Goal: Information Seeking & Learning: Learn about a topic

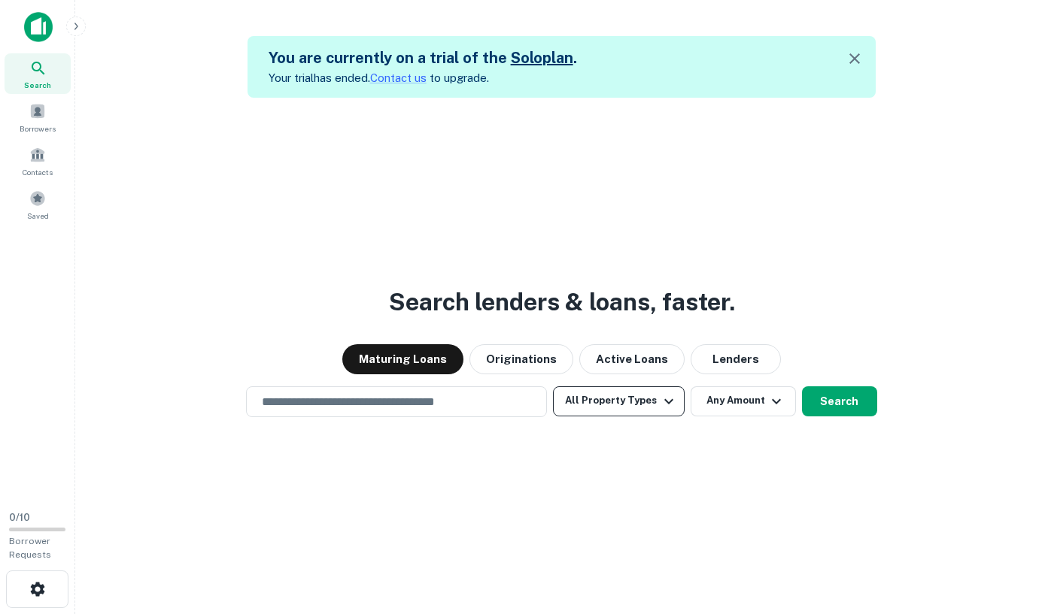
click at [602, 405] on button "All Property Types" at bounding box center [618, 402] width 131 height 30
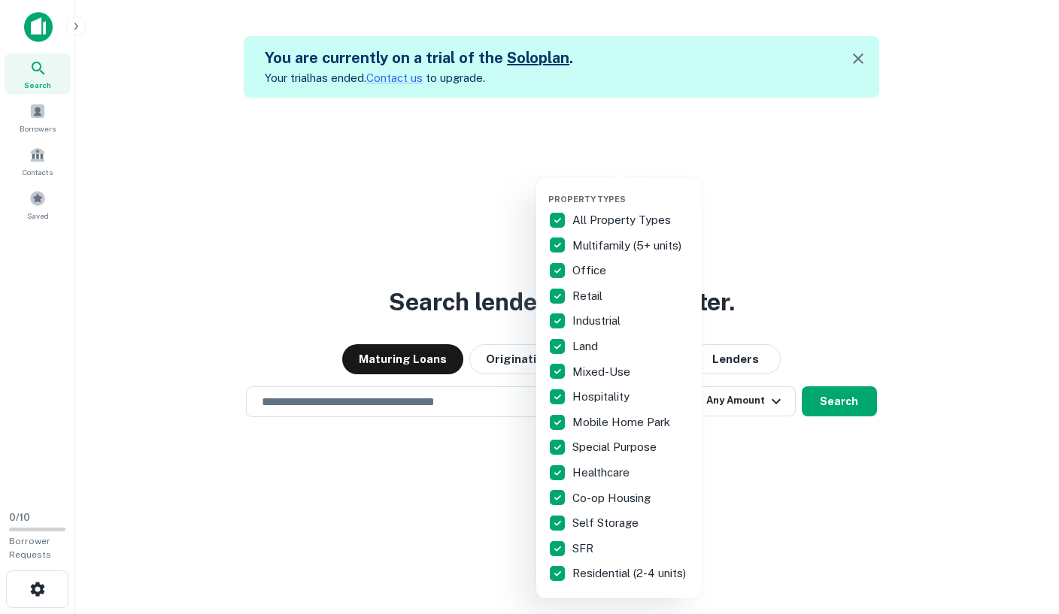
click at [390, 390] on div at bounding box center [529, 307] width 1059 height 614
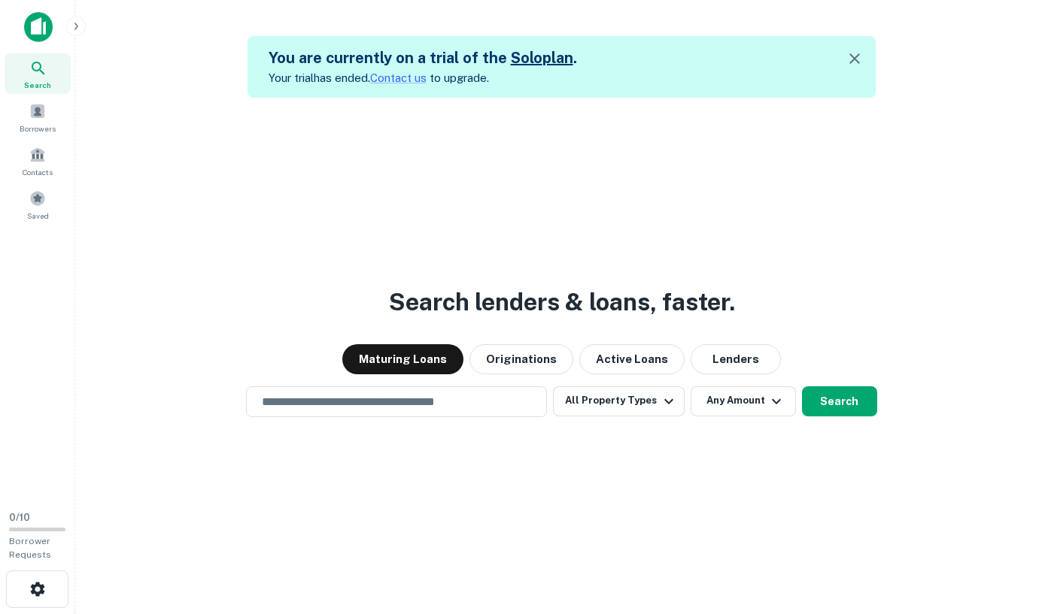
click at [393, 403] on div "Property Types All Property Types Multifamily (5+ units) Office Retail Industri…" at bounding box center [524, 307] width 1048 height 614
click at [376, 403] on input "text" at bounding box center [396, 401] width 287 height 17
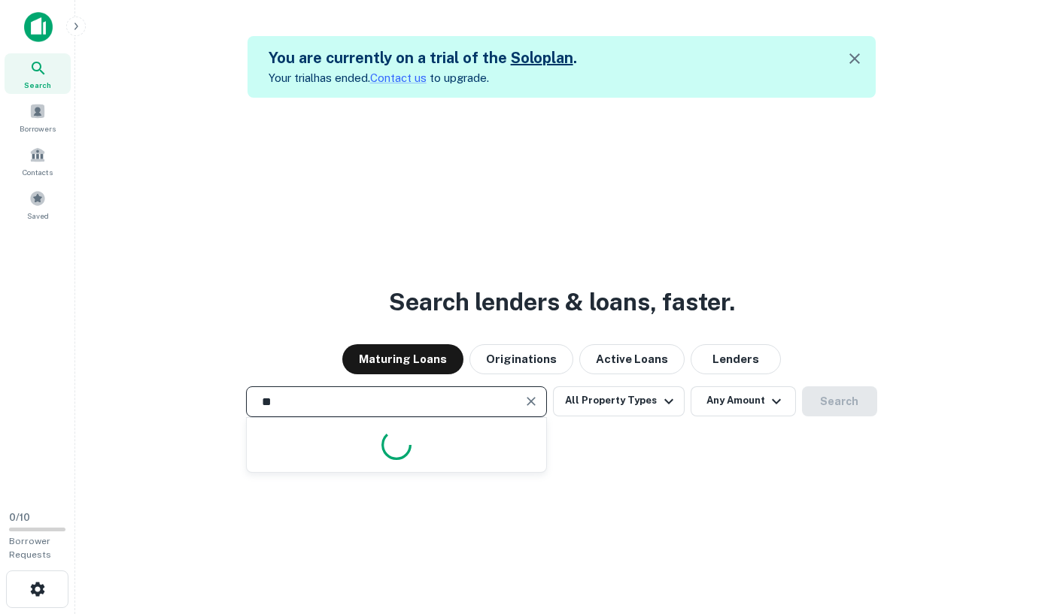
type input "*"
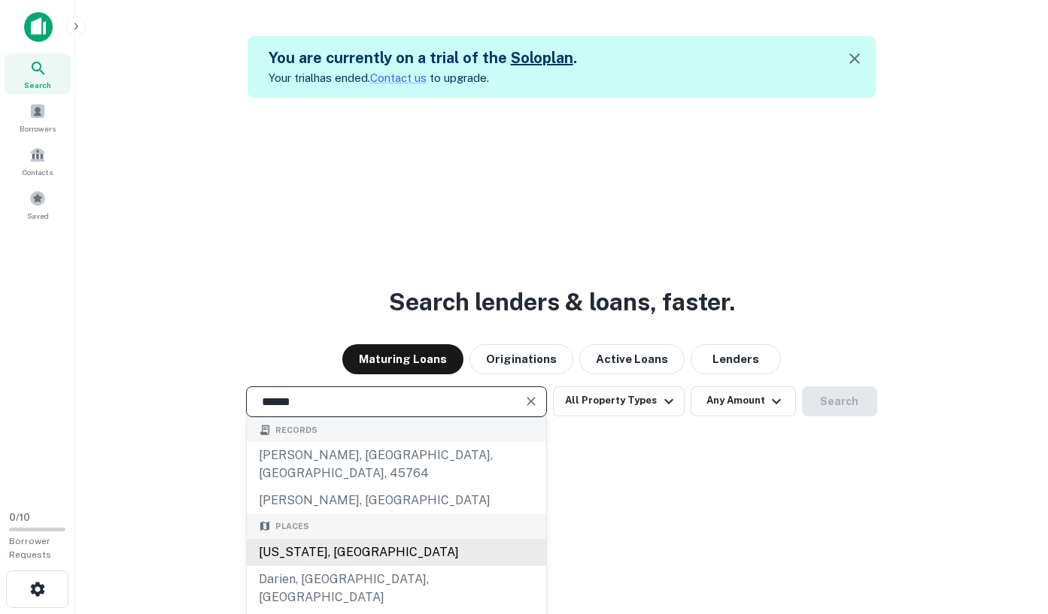
click at [331, 539] on div "[US_STATE], [GEOGRAPHIC_DATA]" at bounding box center [396, 552] width 299 height 27
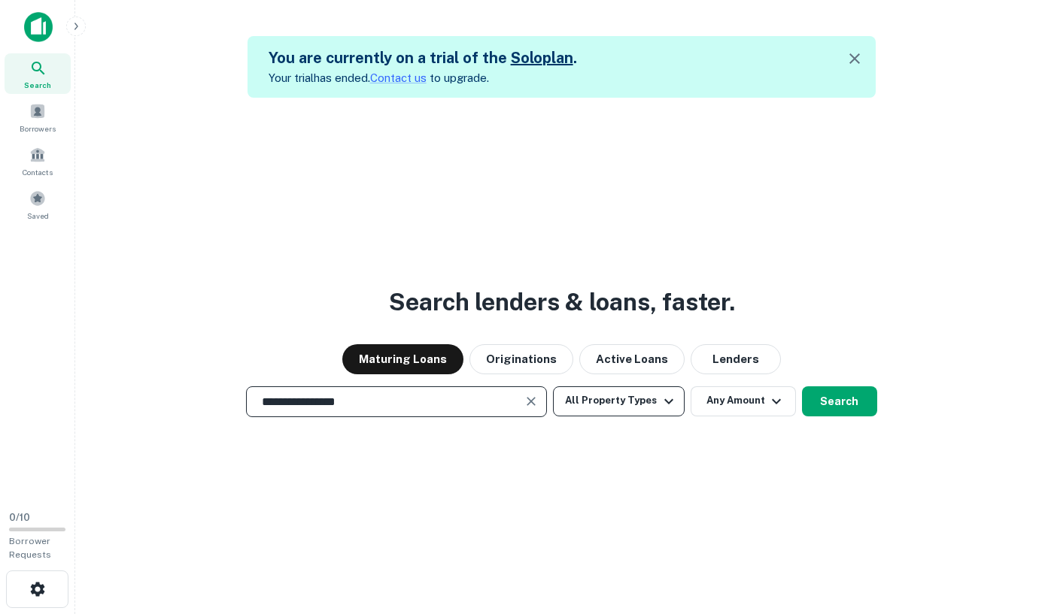
type input "**********"
click at [668, 408] on icon "button" at bounding box center [669, 402] width 18 height 18
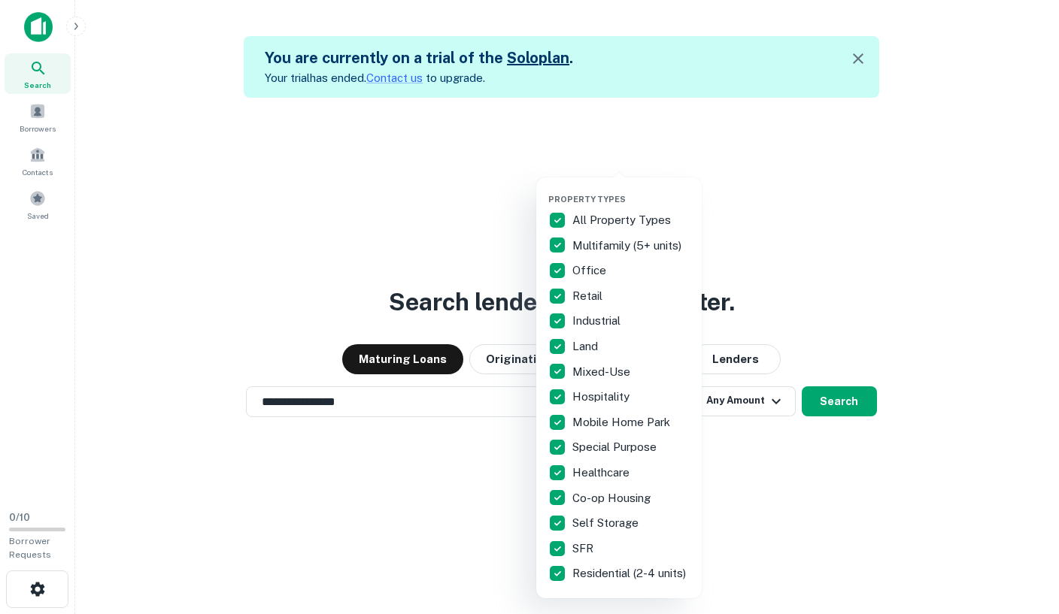
click at [767, 473] on div at bounding box center [529, 307] width 1059 height 614
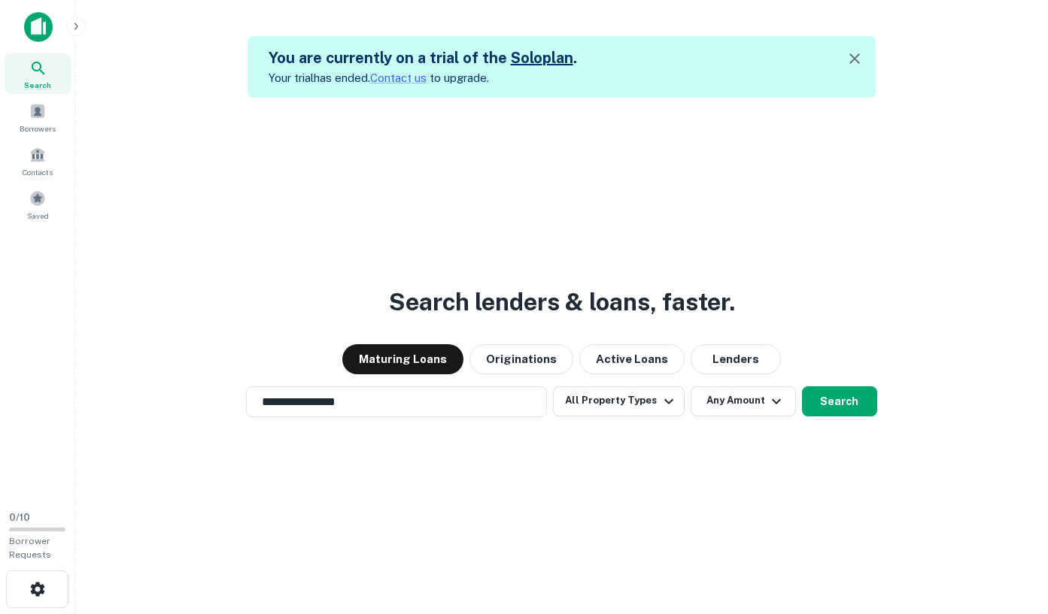
click at [742, 420] on div "**********" at bounding box center [561, 405] width 948 height 614
click at [738, 408] on button "Any Amount" at bounding box center [742, 402] width 105 height 30
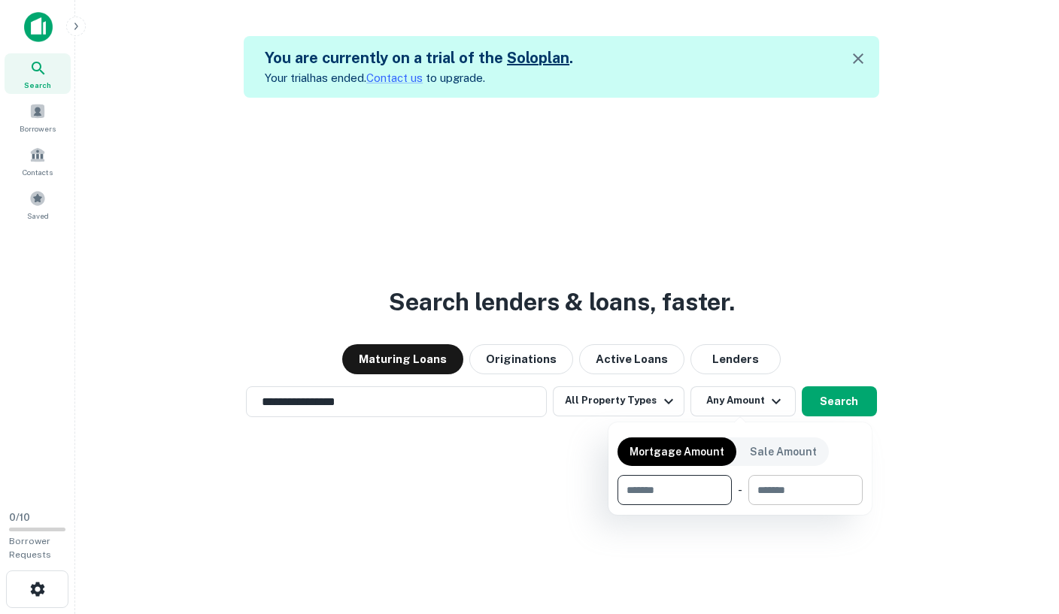
click at [805, 477] on input "number" at bounding box center [800, 490] width 104 height 30
click at [530, 452] on div at bounding box center [529, 307] width 1059 height 614
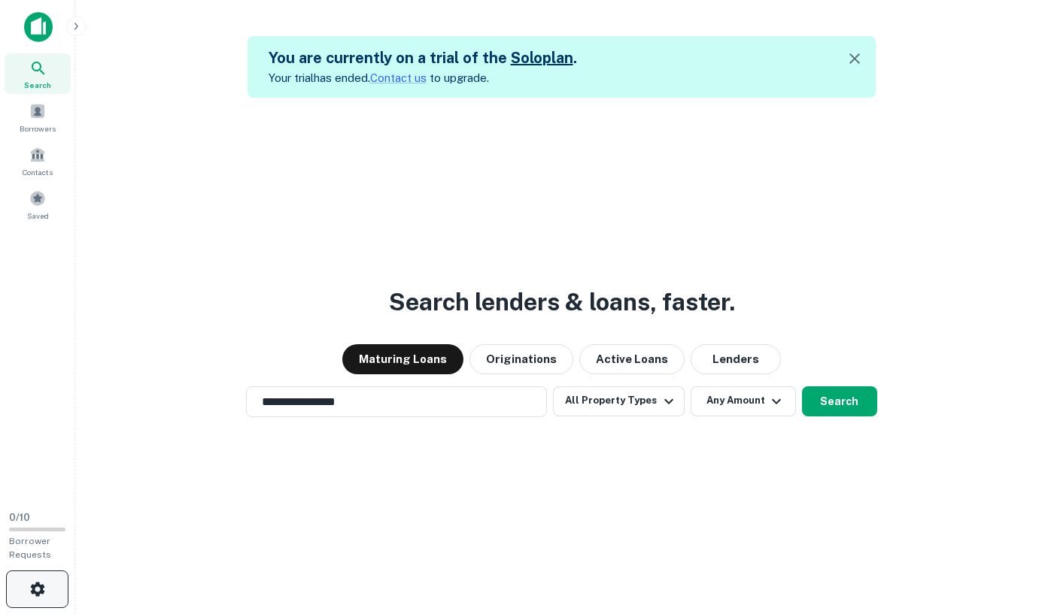
click at [50, 590] on button "button" at bounding box center [37, 590] width 62 height 38
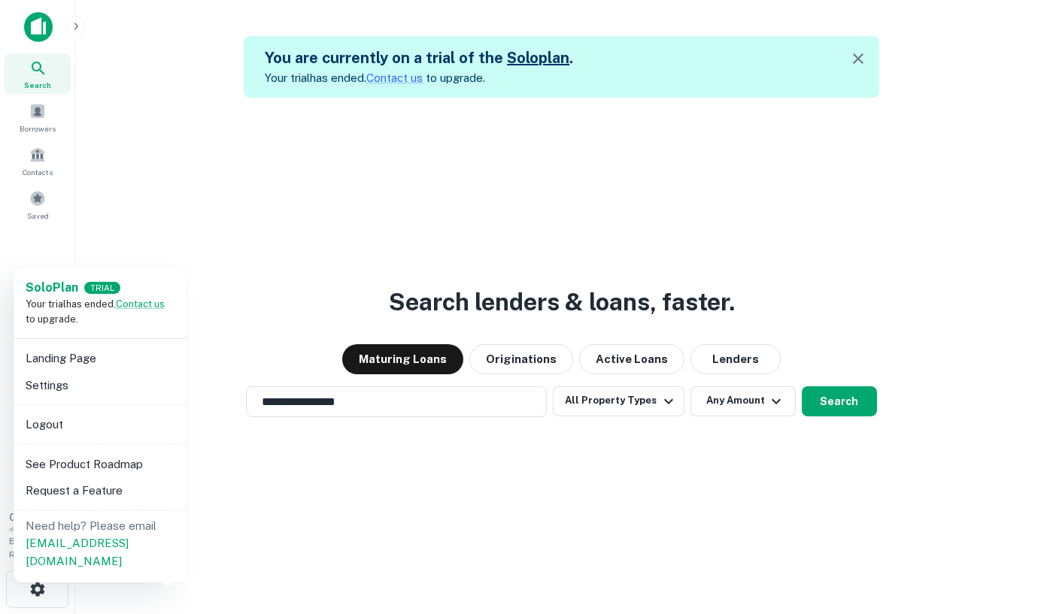
click at [59, 427] on li "Logout" at bounding box center [100, 424] width 161 height 27
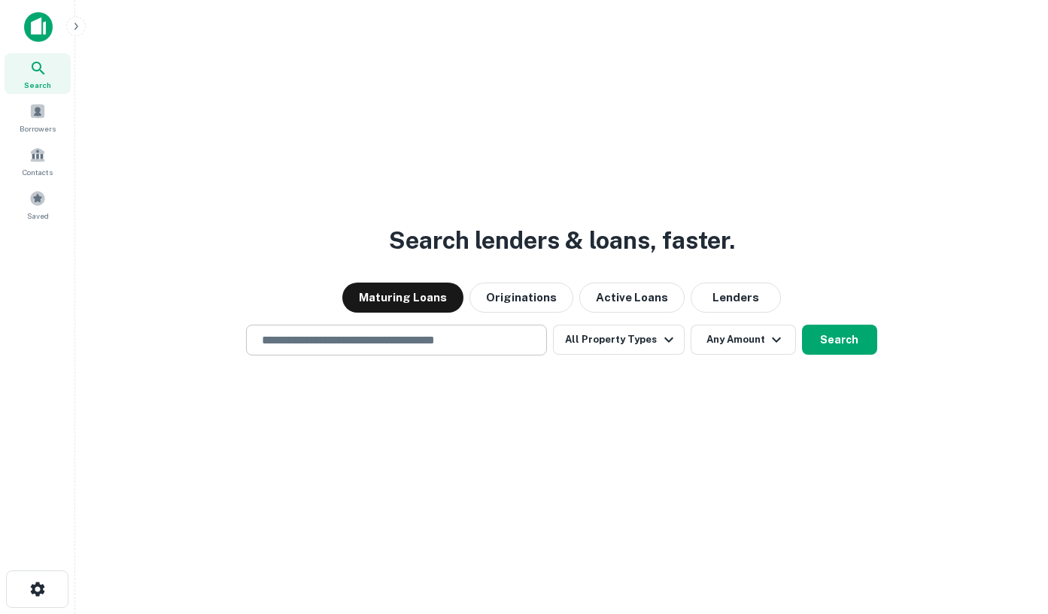
click at [461, 335] on input "text" at bounding box center [396, 340] width 287 height 17
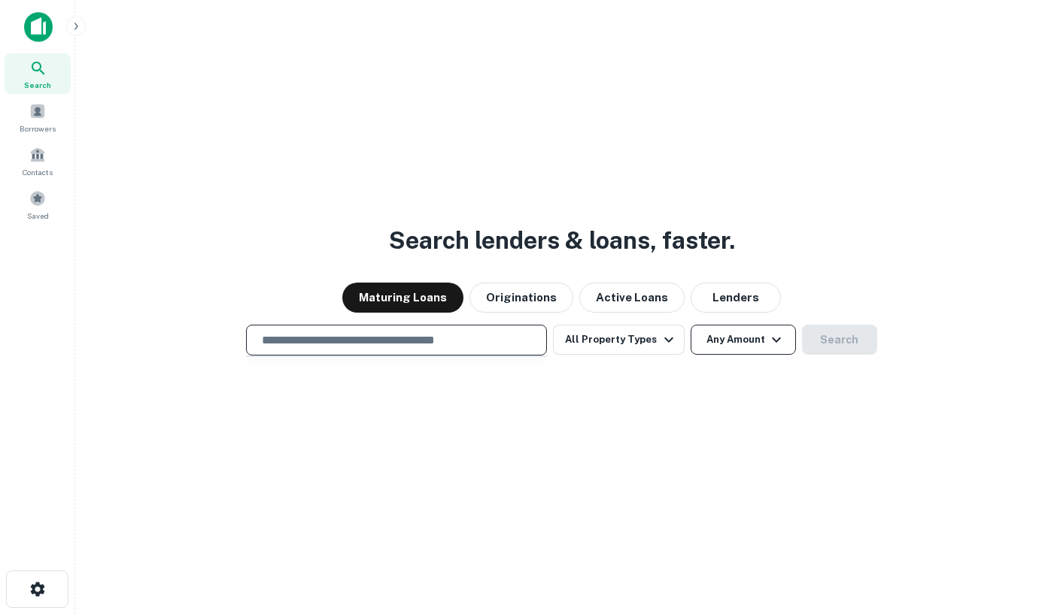
click at [713, 338] on button "Any Amount" at bounding box center [742, 340] width 105 height 30
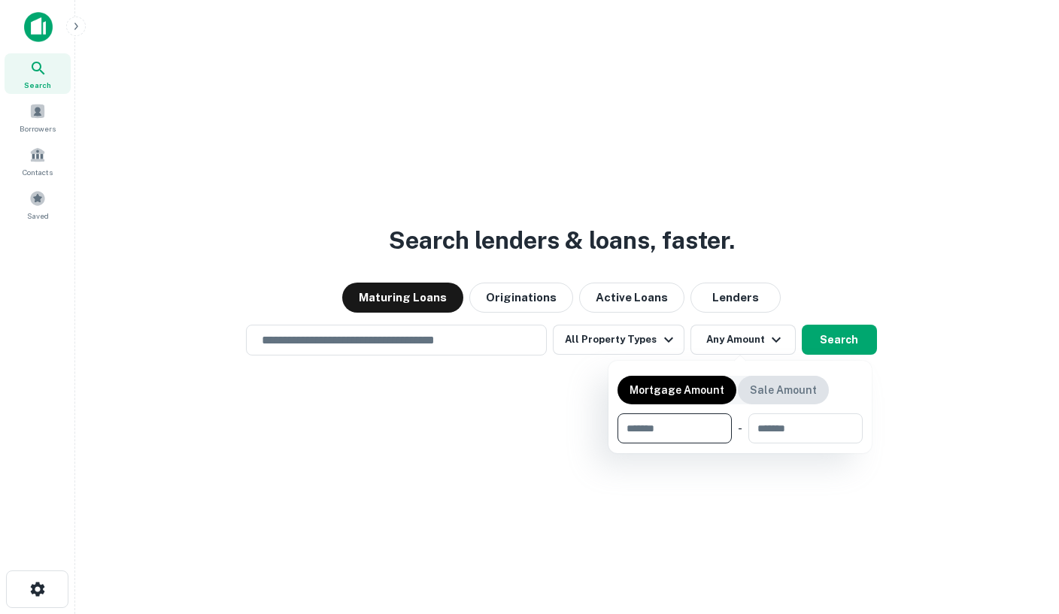
click at [768, 387] on p "Sale Amount" at bounding box center [783, 390] width 67 height 17
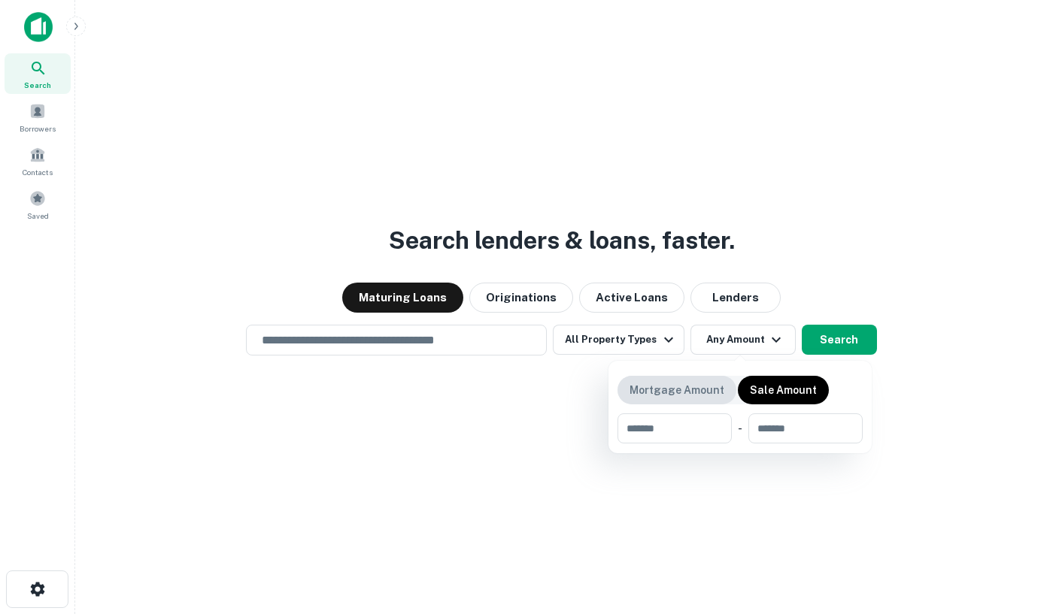
click at [712, 395] on p "Mortgage Amount" at bounding box center [676, 390] width 95 height 17
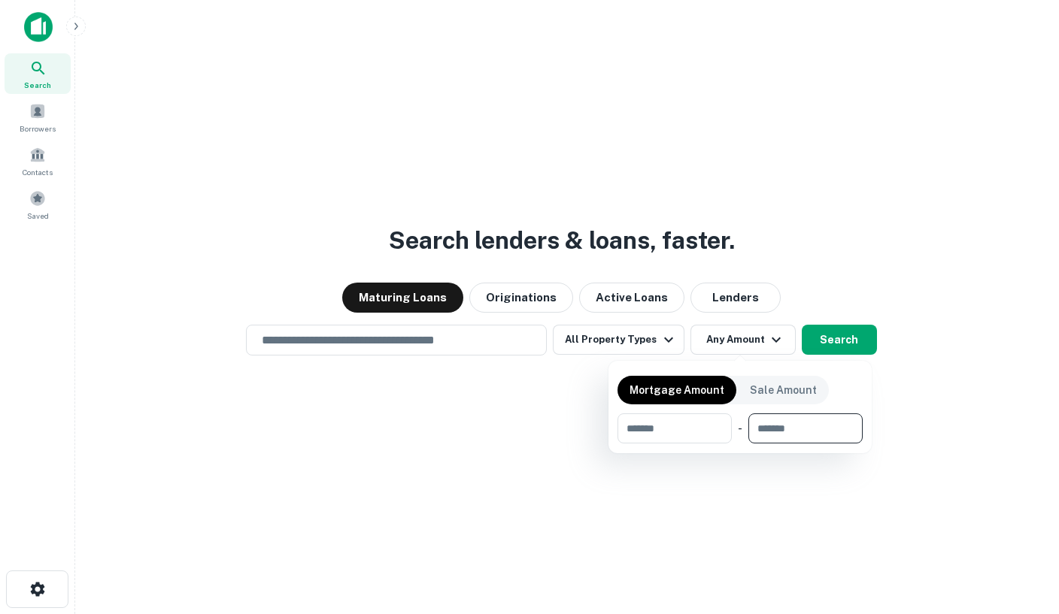
click at [781, 419] on input "number" at bounding box center [800, 429] width 104 height 30
type input "*******"
click at [425, 335] on div at bounding box center [529, 307] width 1059 height 614
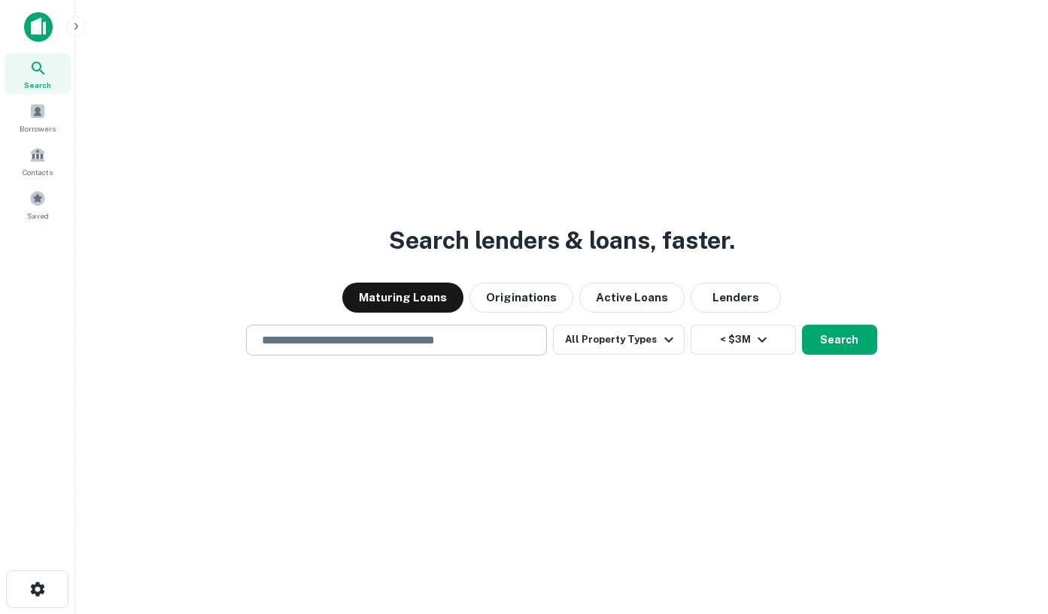
click at [423, 341] on input "text" at bounding box center [396, 340] width 287 height 17
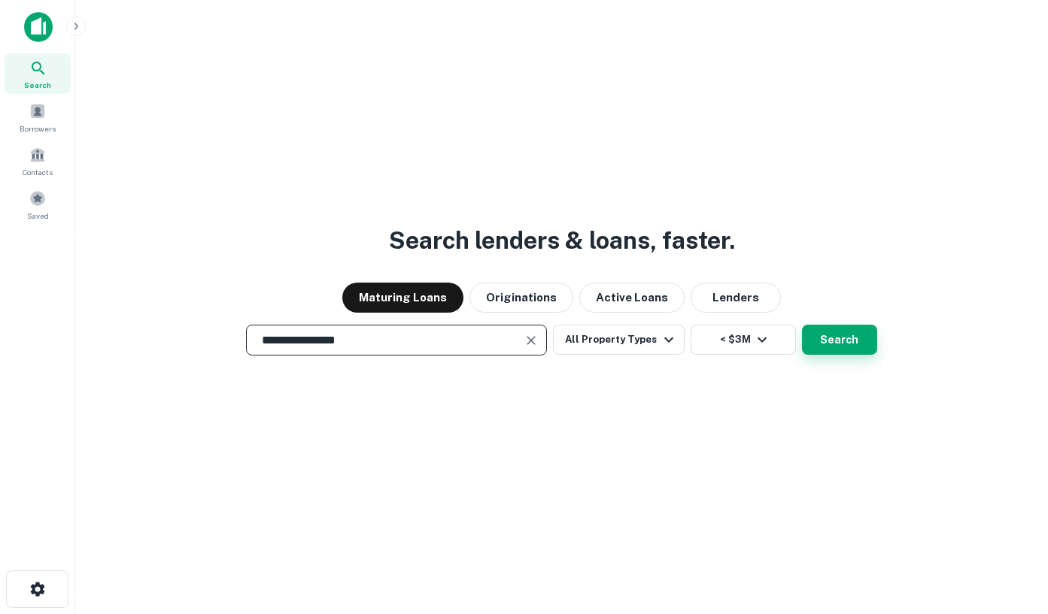
type input "**********"
click at [823, 333] on button "Search" at bounding box center [839, 340] width 75 height 30
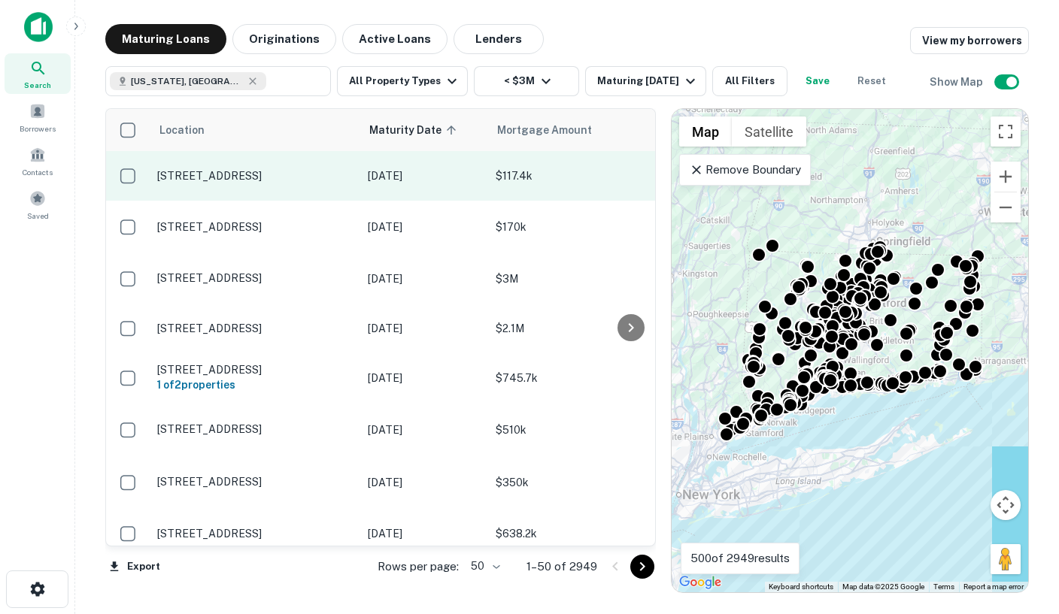
click at [237, 173] on p "[STREET_ADDRESS]" at bounding box center [255, 176] width 196 height 14
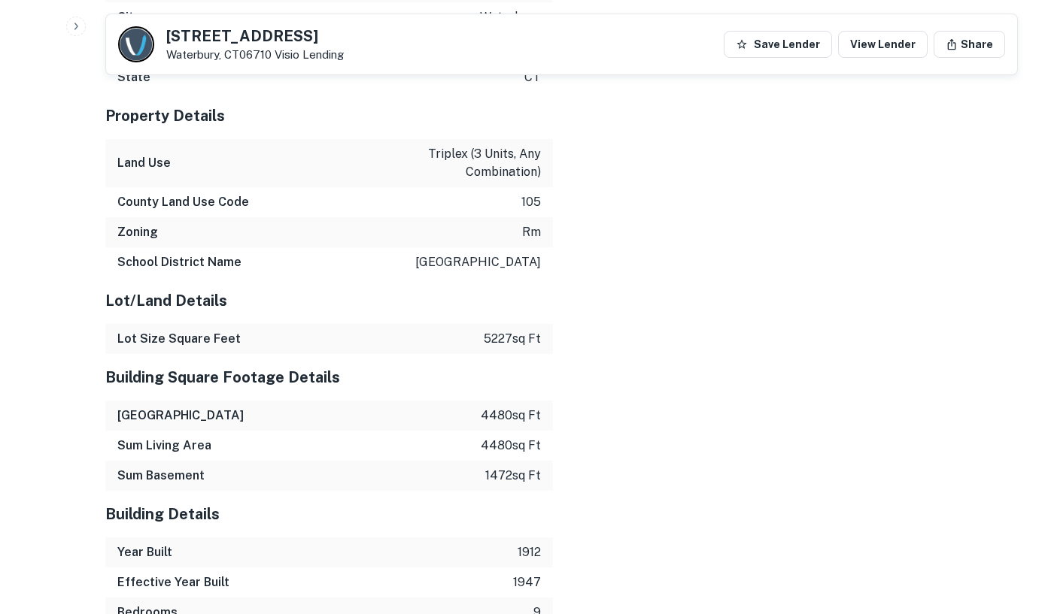
scroll to position [1850, 0]
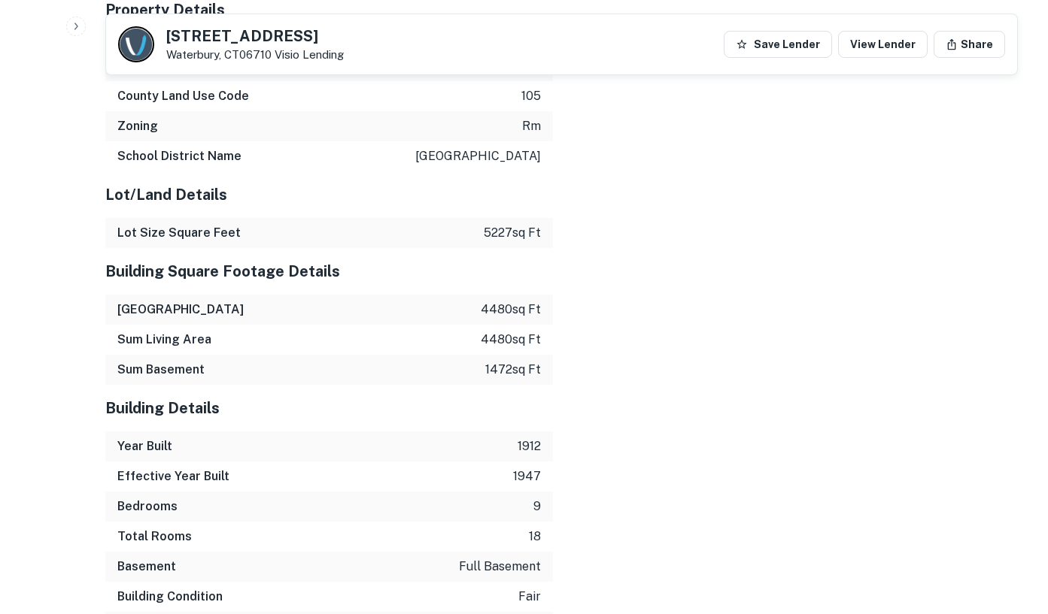
click at [842, 274] on div "Mortgage Details Borrower Name stero llc Request Borrower Info Mortgage Amount …" at bounding box center [552, 228] width 930 height 1463
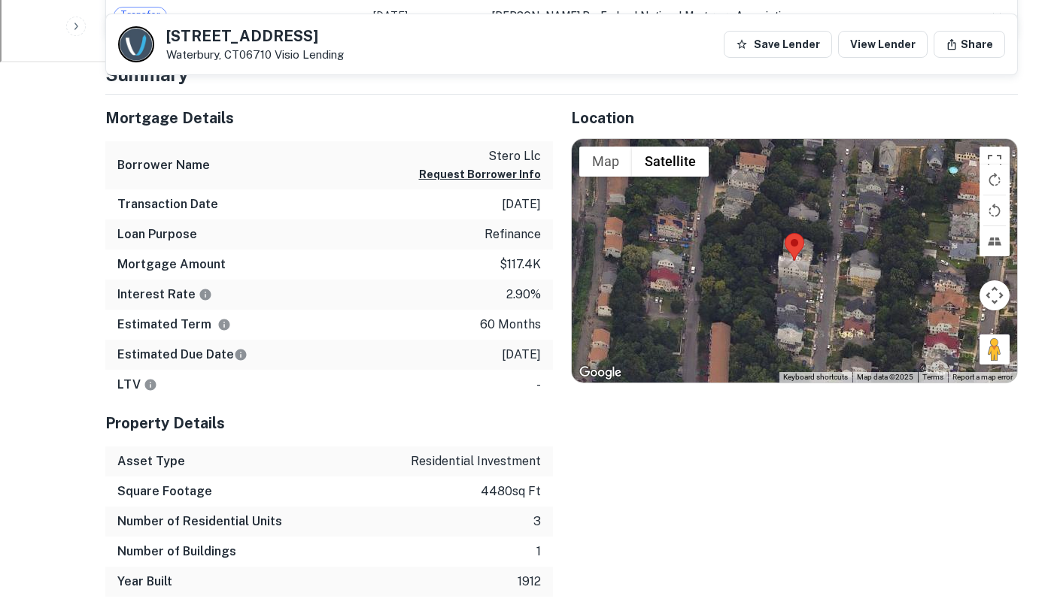
scroll to position [664, 0]
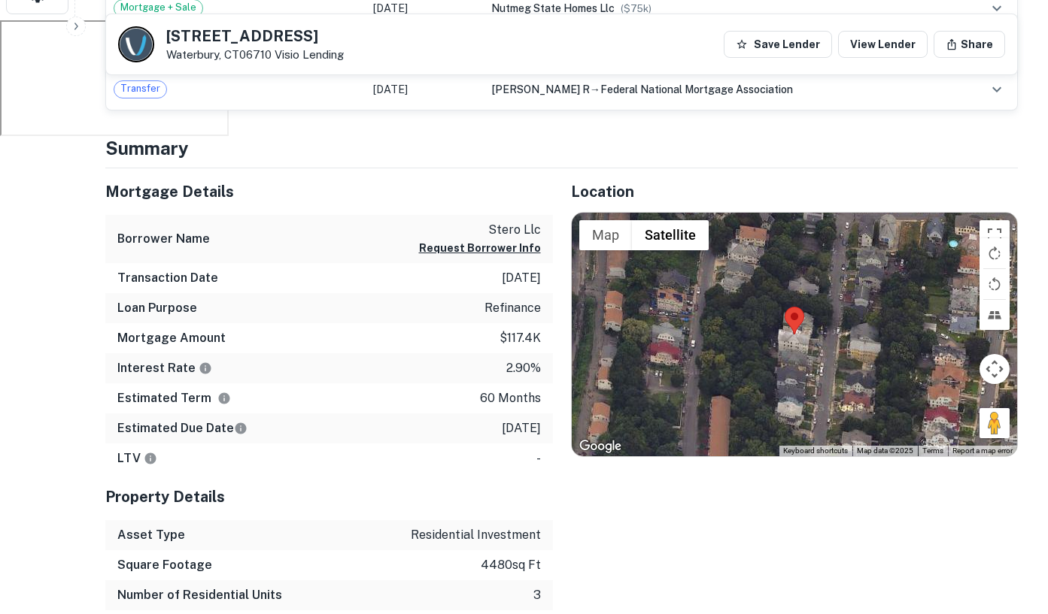
scroll to position [593, 0]
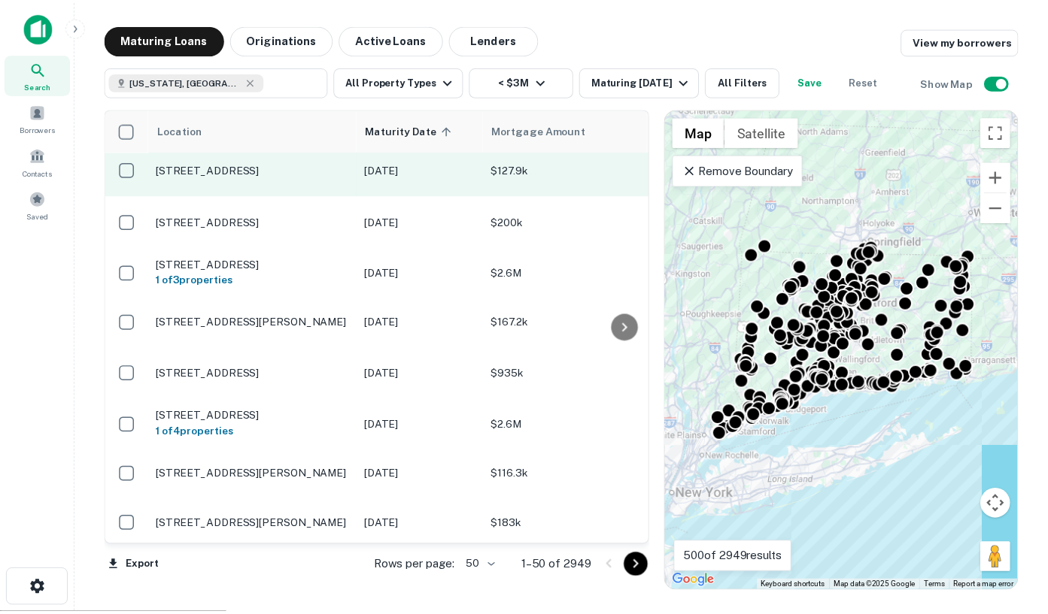
scroll to position [535, 0]
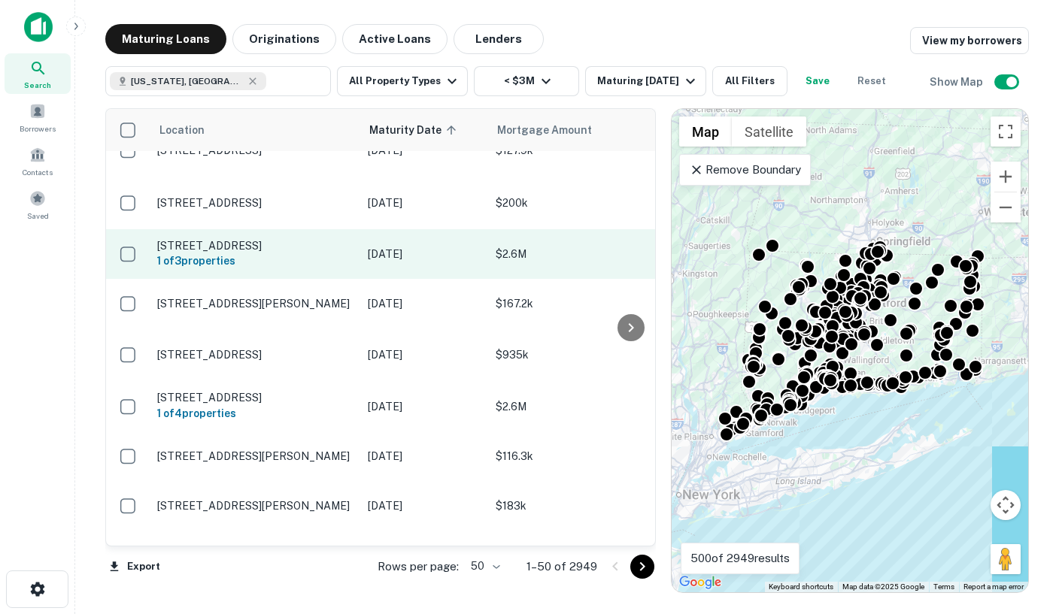
click at [271, 251] on p "[STREET_ADDRESS]" at bounding box center [255, 246] width 196 height 14
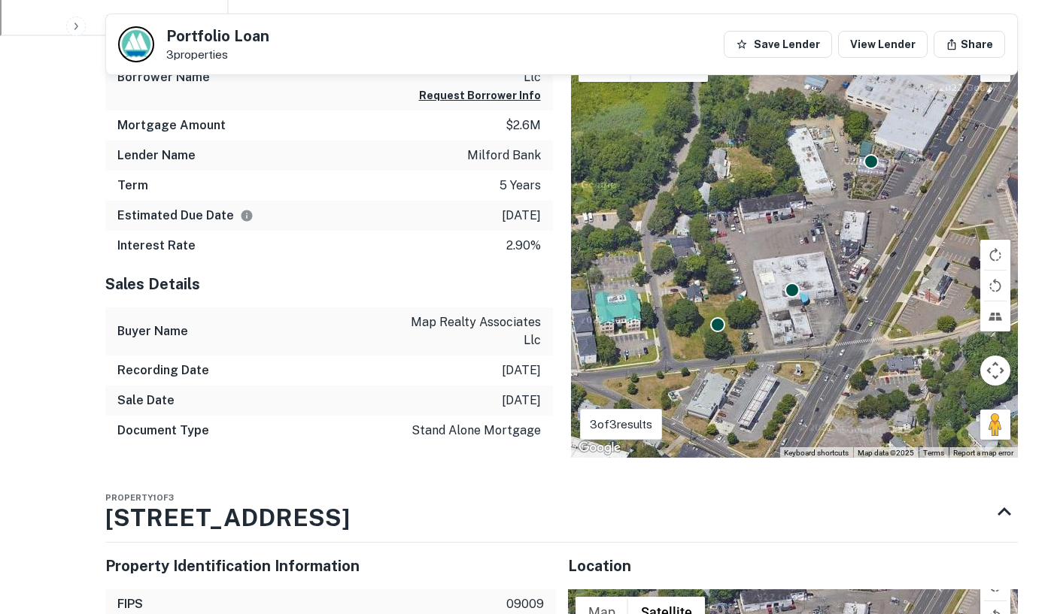
scroll to position [704, 0]
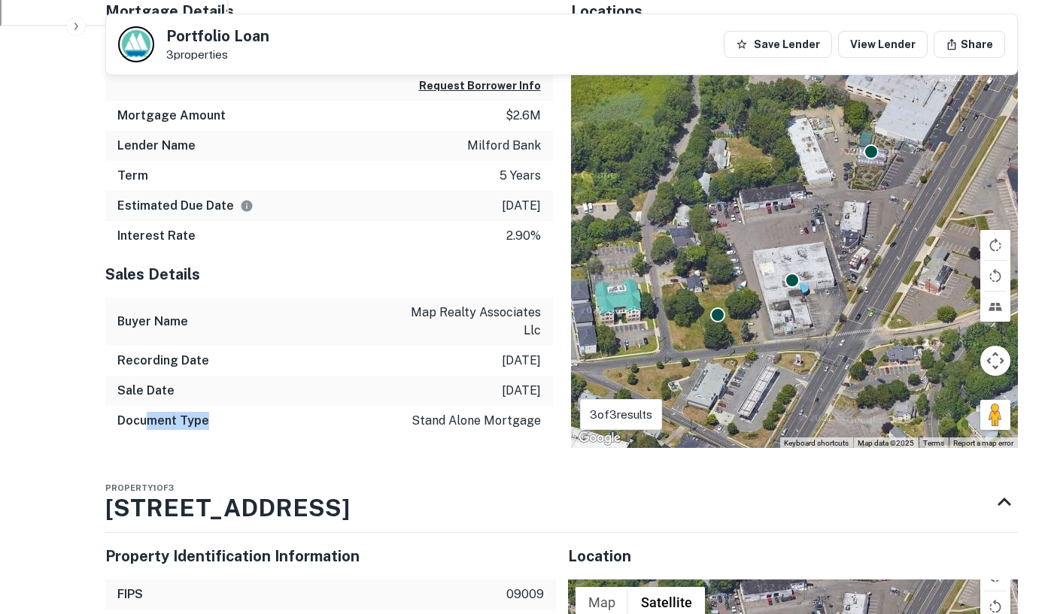
drag, startPoint x: 226, startPoint y: 427, endPoint x: 136, endPoint y: 419, distance: 89.9
click at [139, 420] on div "Document Type stand alone mortgage" at bounding box center [328, 421] width 447 height 30
click at [126, 419] on h6 "Document Type" at bounding box center [163, 421] width 92 height 18
drag, startPoint x: 435, startPoint y: 427, endPoint x: 543, endPoint y: 421, distance: 108.5
click at [541, 423] on div "Document Type stand alone mortgage" at bounding box center [328, 421] width 447 height 30
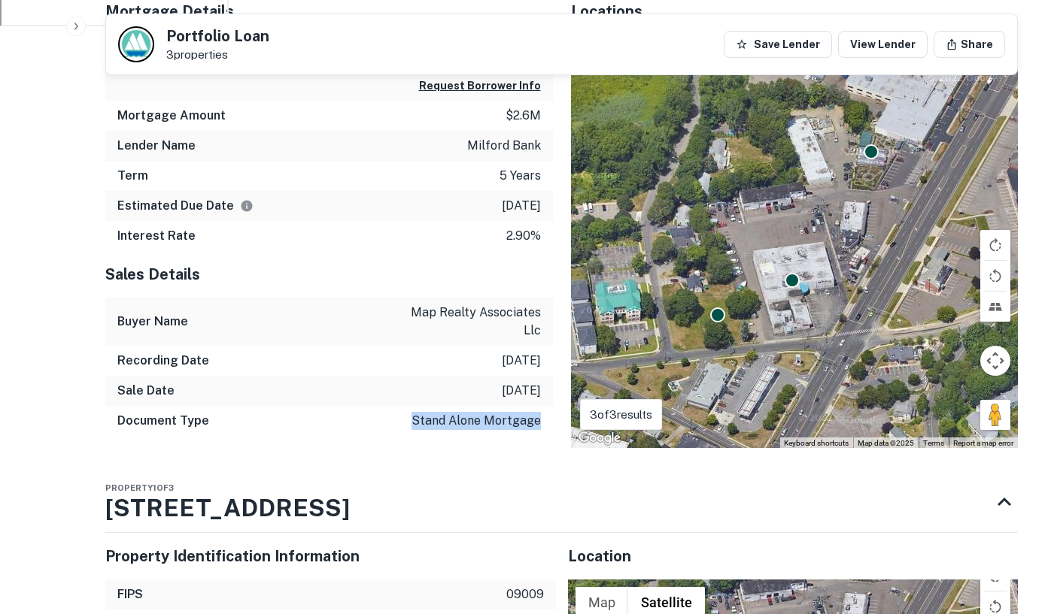
click at [544, 420] on div "Document Type stand alone mortgage" at bounding box center [328, 421] width 447 height 30
drag, startPoint x: 544, startPoint y: 420, endPoint x: 407, endPoint y: 413, distance: 137.1
click at [407, 413] on div "Document Type stand alone mortgage" at bounding box center [328, 421] width 447 height 30
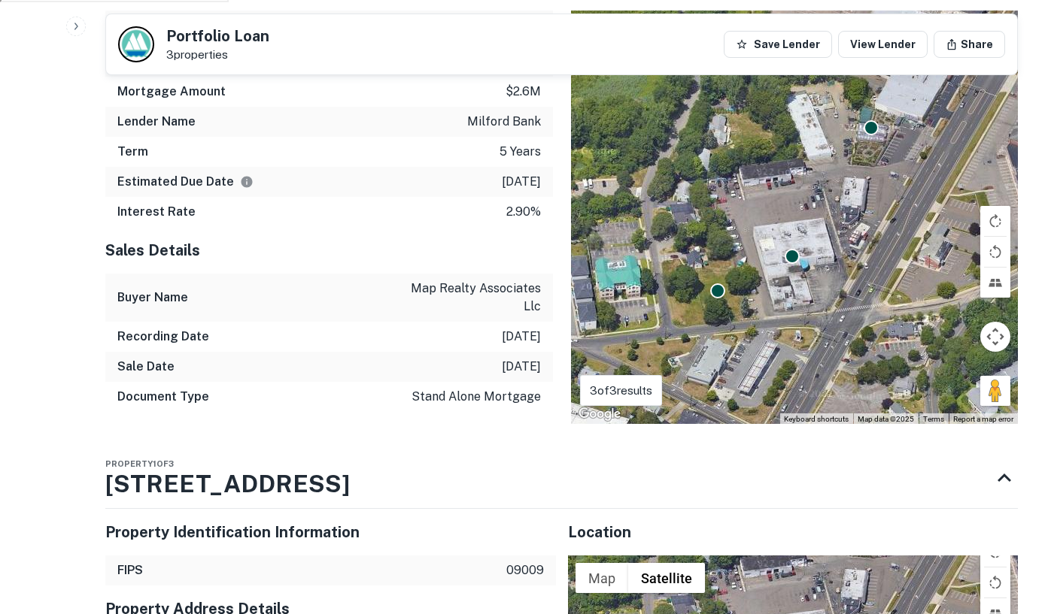
scroll to position [732, 0]
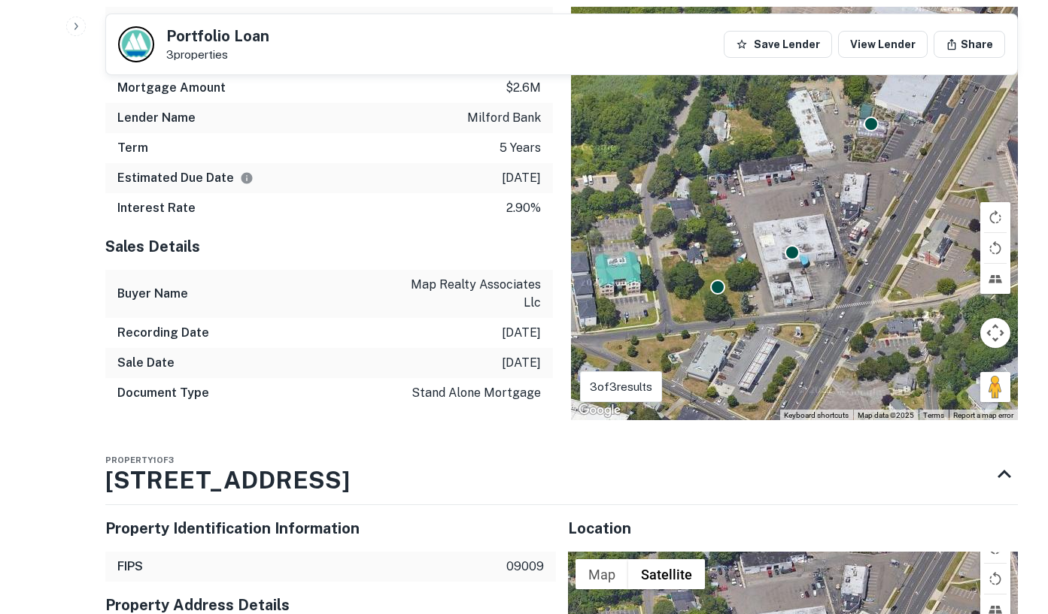
click at [467, 395] on p "stand alone mortgage" at bounding box center [475, 393] width 129 height 18
click at [338, 448] on div "Property 1 of 3 [STREET_ADDRESS]" at bounding box center [547, 474] width 885 height 60
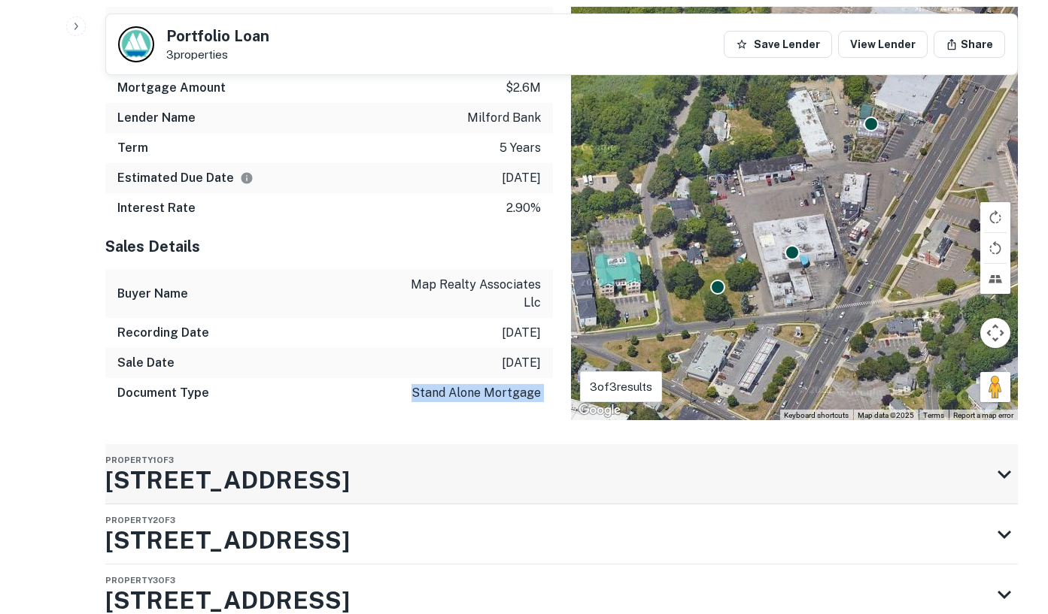
click at [287, 473] on h3 "[STREET_ADDRESS]" at bounding box center [227, 481] width 244 height 36
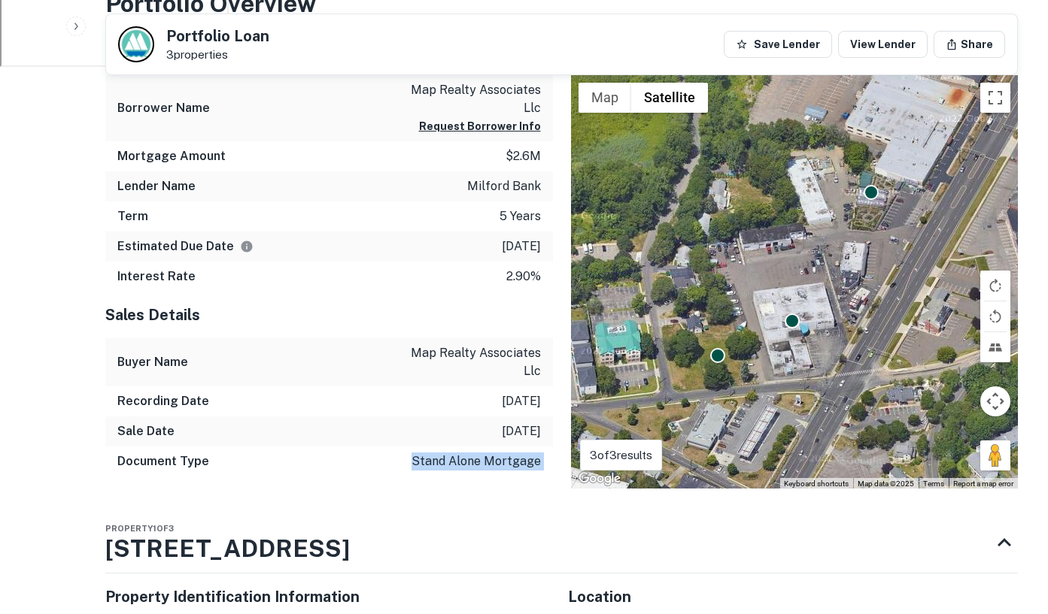
scroll to position [674, 0]
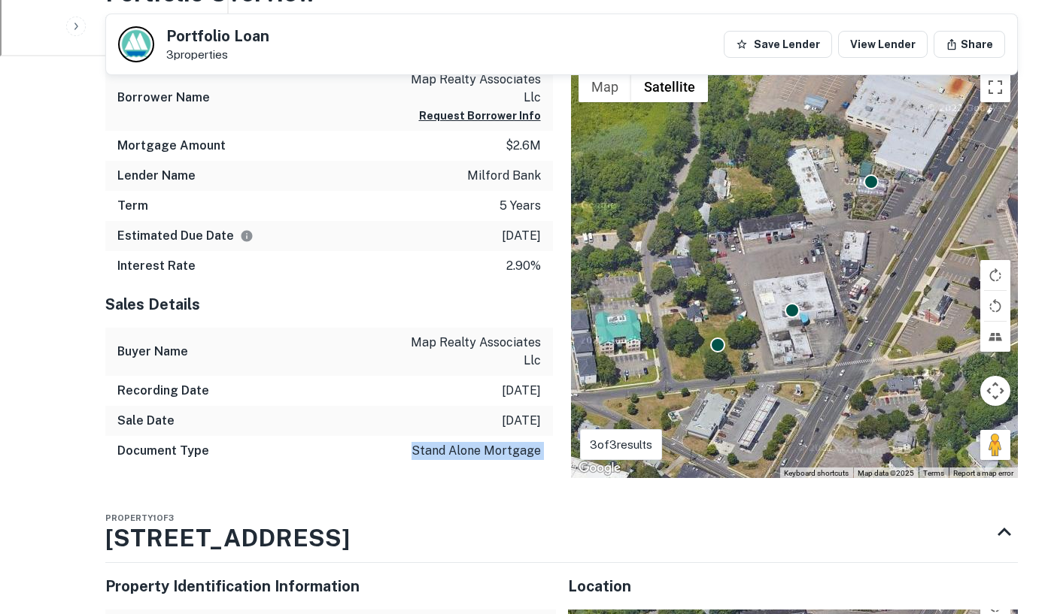
click at [472, 456] on p "stand alone mortgage" at bounding box center [475, 451] width 129 height 18
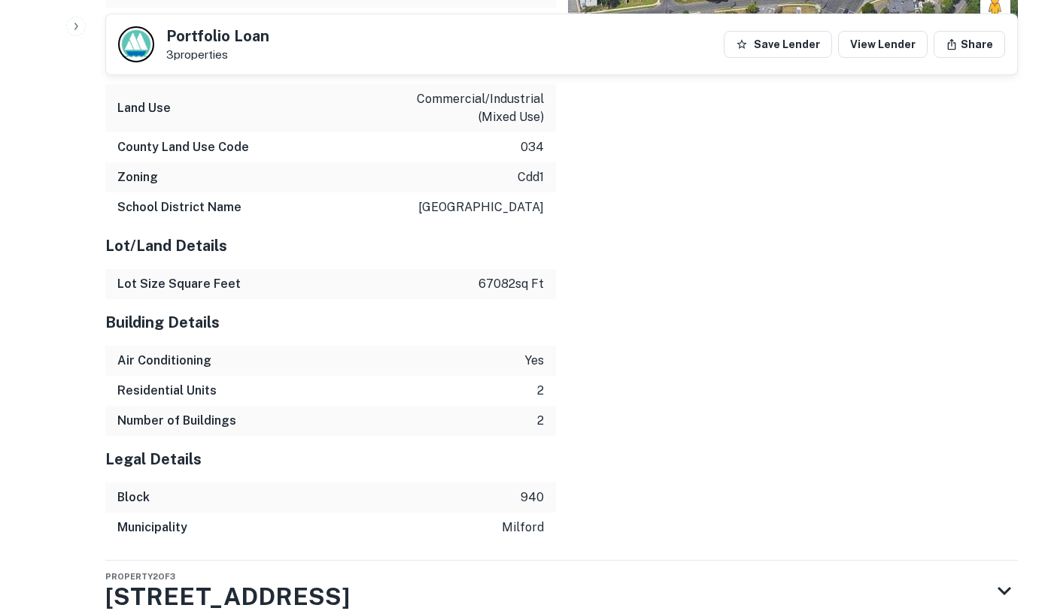
scroll to position [1582, 0]
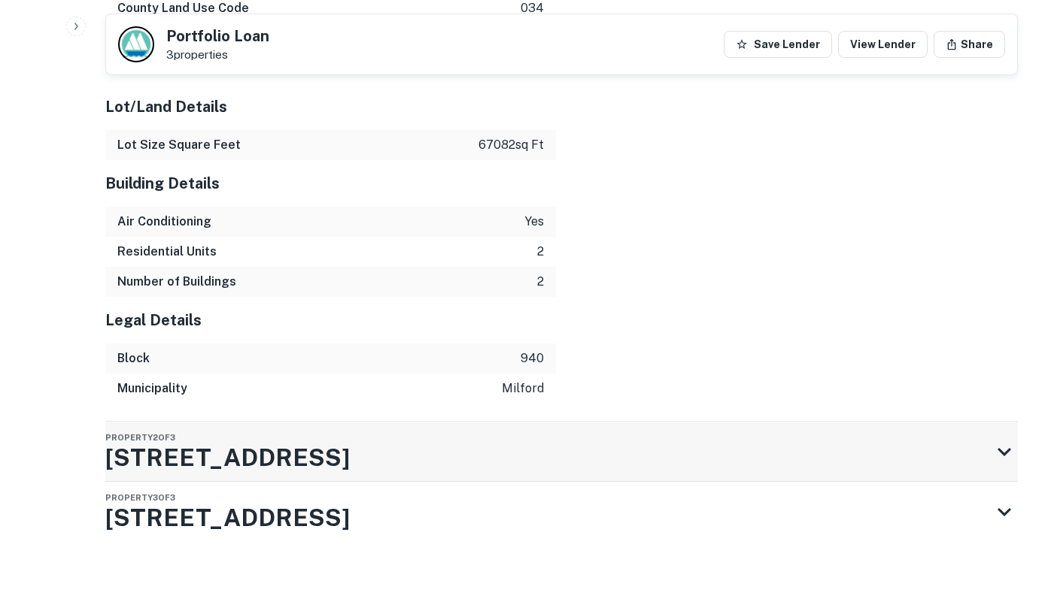
click at [265, 472] on h3 "[STREET_ADDRESS]" at bounding box center [227, 458] width 244 height 36
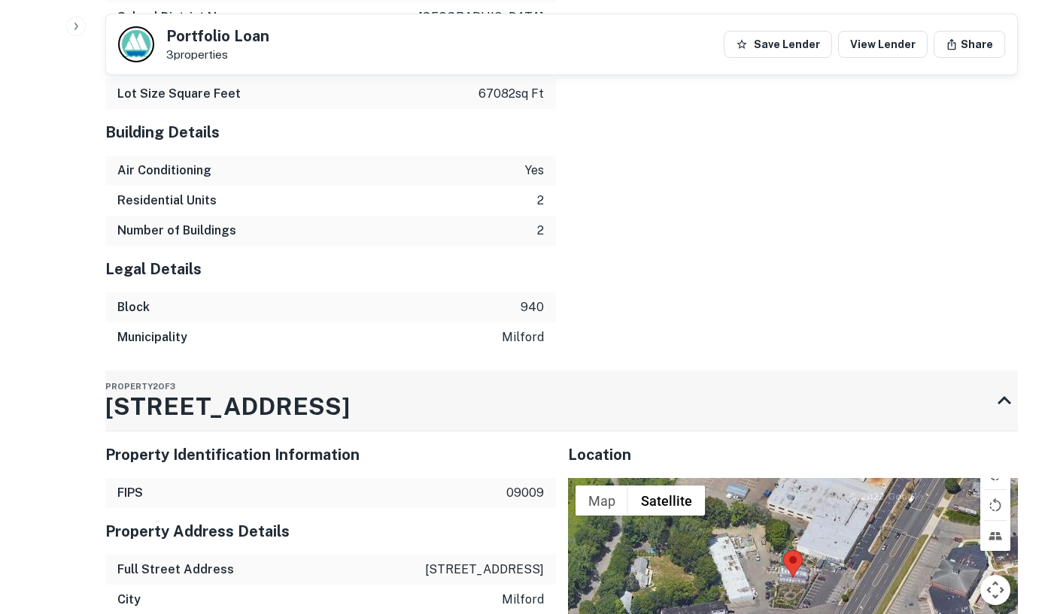
scroll to position [1890, 0]
